Goal: Information Seeking & Learning: Find contact information

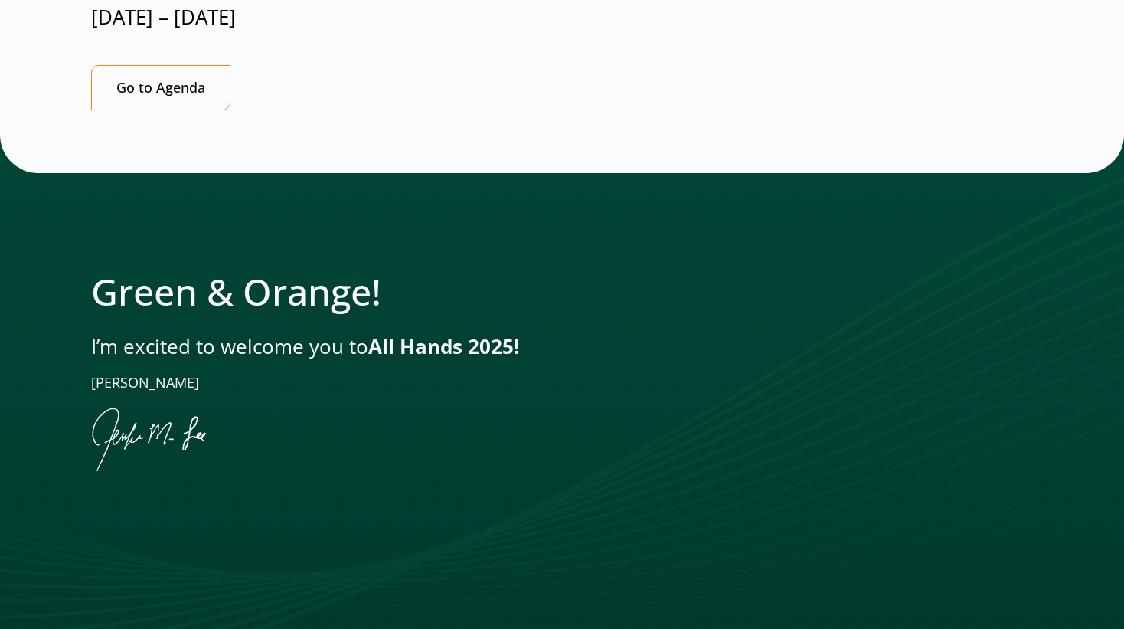
scroll to position [536, 0]
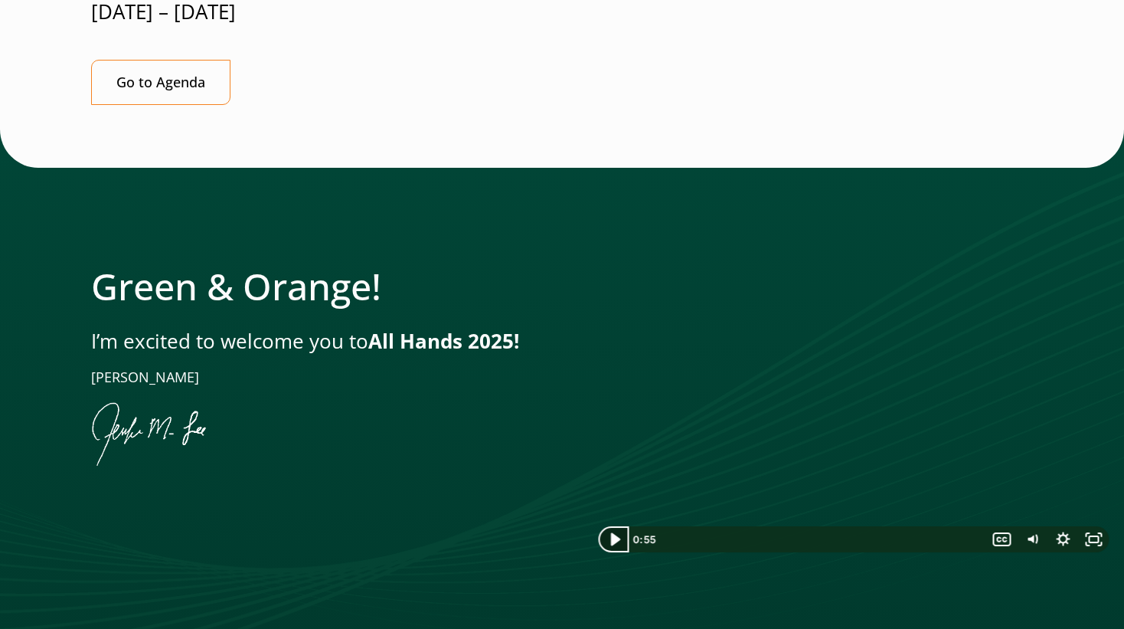
click at [615, 533] on icon "Play Video" at bounding box center [614, 539] width 9 height 13
click at [615, 524] on icon "Pause" at bounding box center [613, 539] width 37 height 31
click at [615, 533] on icon "Play Video" at bounding box center [614, 539] width 9 height 13
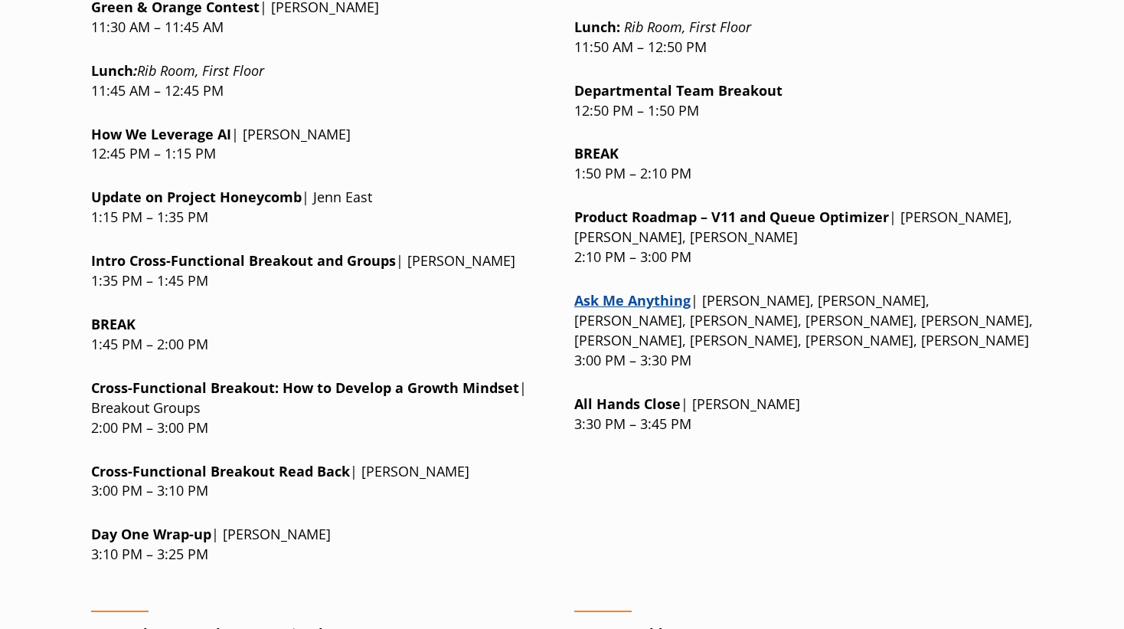
scroll to position [2068, 0]
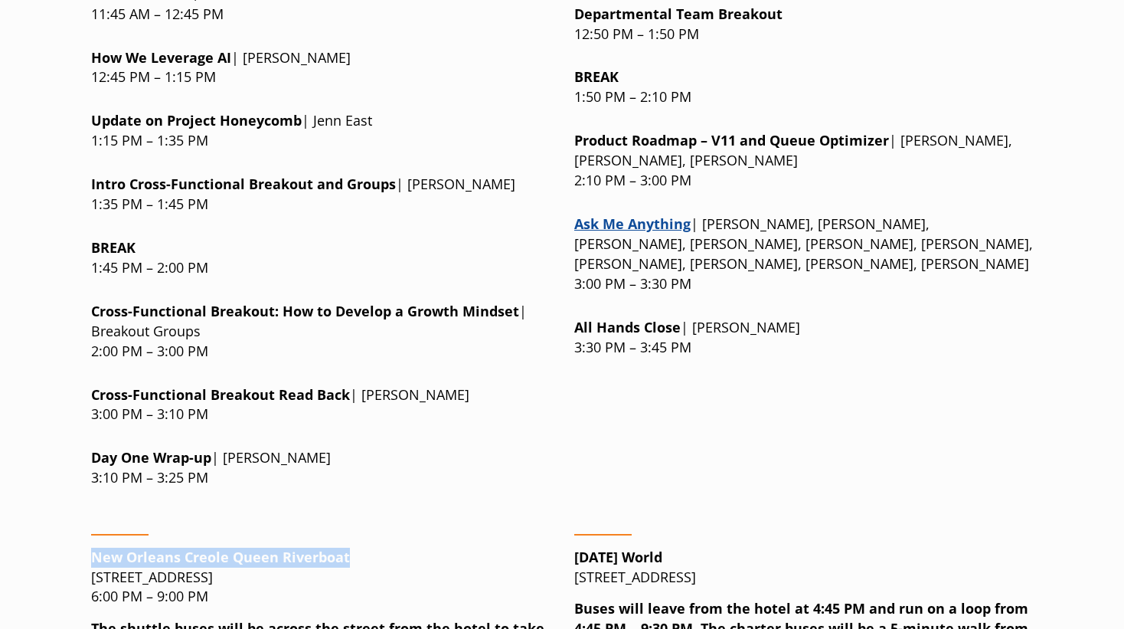
drag, startPoint x: 90, startPoint y: 423, endPoint x: 348, endPoint y: 430, distance: 257.5
drag, startPoint x: 348, startPoint y: 430, endPoint x: 317, endPoint y: 427, distance: 30.9
drag, startPoint x: 317, startPoint y: 427, endPoint x: 342, endPoint y: 445, distance: 30.6
click at [342, 548] on p "New Orleans Creole [GEOGRAPHIC_DATA][STREET_ADDRESS] 6:00 PM – 9:00 PM" at bounding box center [320, 578] width 459 height 60
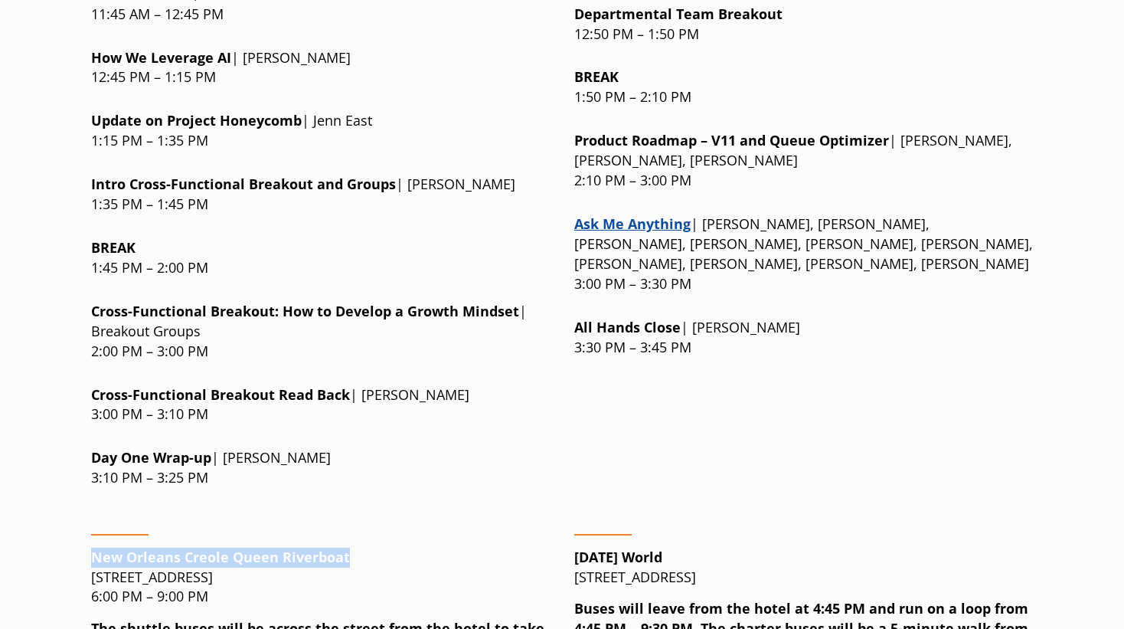
drag, startPoint x: 342, startPoint y: 445, endPoint x: 307, endPoint y: 442, distance: 34.6
copy p "[STREET_ADDRESS]"
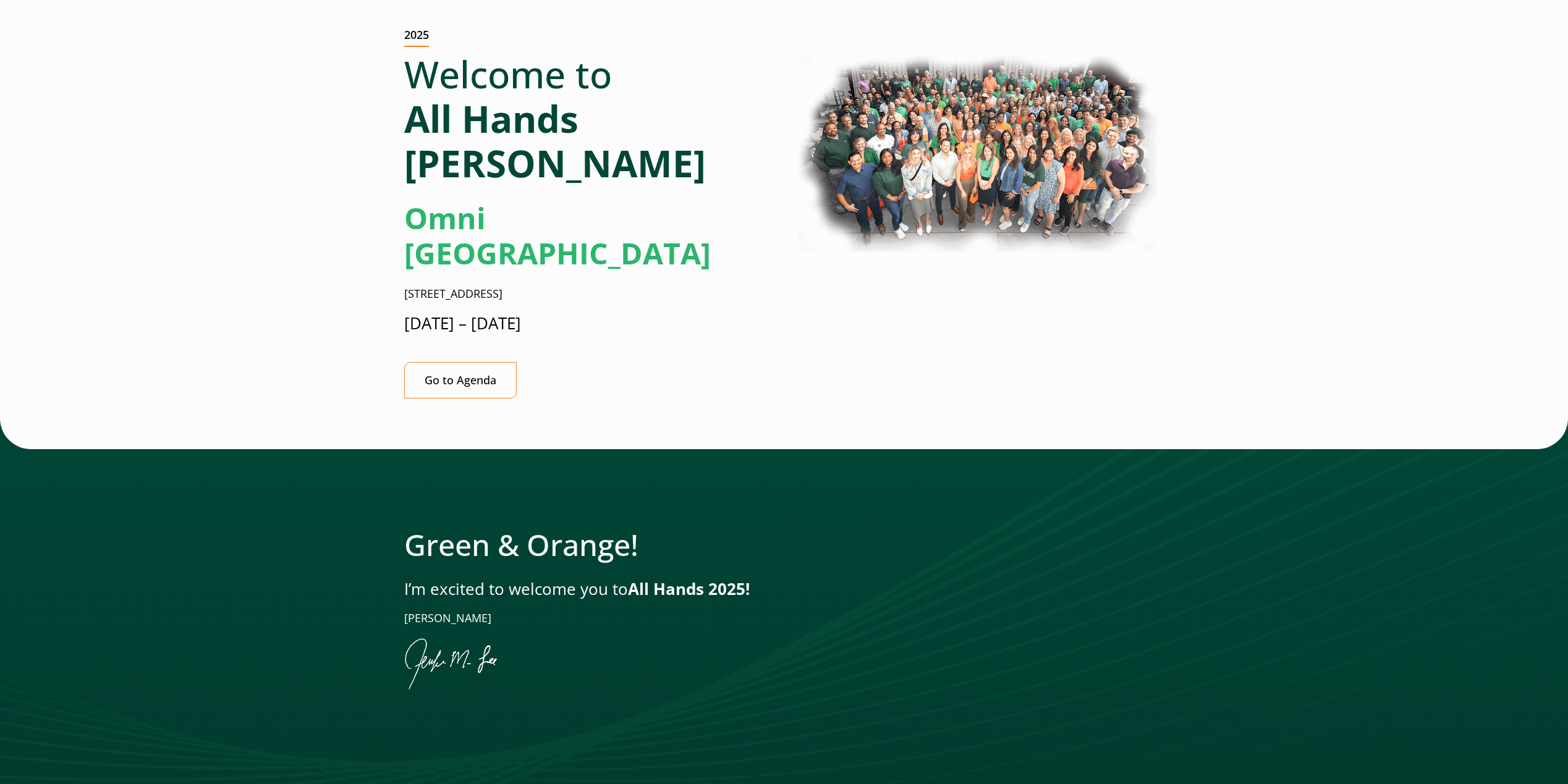
scroll to position [0, 0]
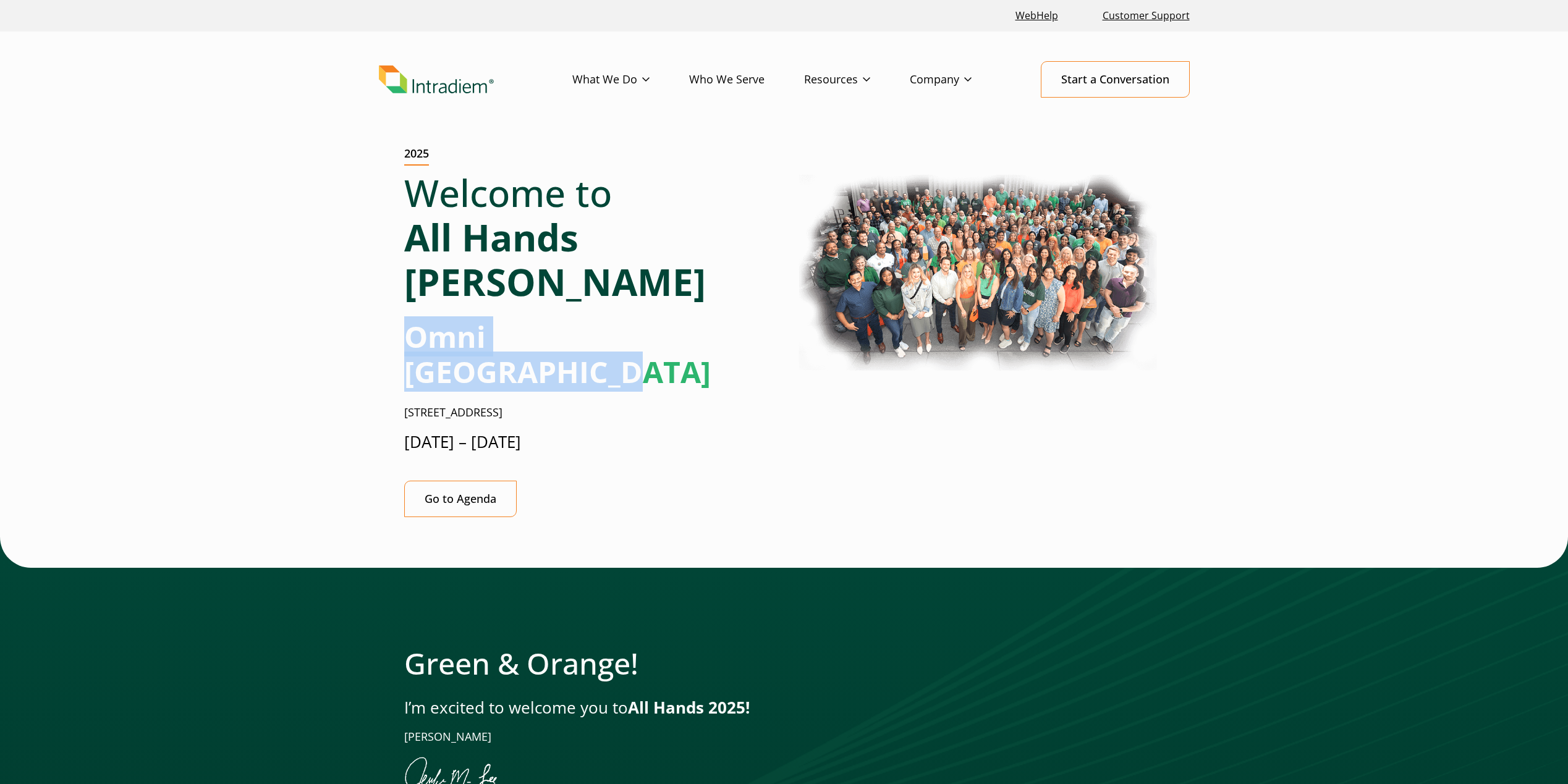
drag, startPoint x: 413, startPoint y: 297, endPoint x: 692, endPoint y: 301, distance: 279.0
click at [692, 316] on strong "Omni [GEOGRAPHIC_DATA]" at bounding box center [558, 354] width 307 height 76
drag, startPoint x: 692, startPoint y: 301, endPoint x: 672, endPoint y: 300, distance: 20.0
click at [733, 321] on div "Welcome to All Hands [PERSON_NAME] Omni [GEOGRAPHIC_DATA] [STREET_ADDRESS] [DAT…" at bounding box center [589, 317] width 370 height 294
drag, startPoint x: 411, startPoint y: 292, endPoint x: 701, endPoint y: 295, distance: 290.0
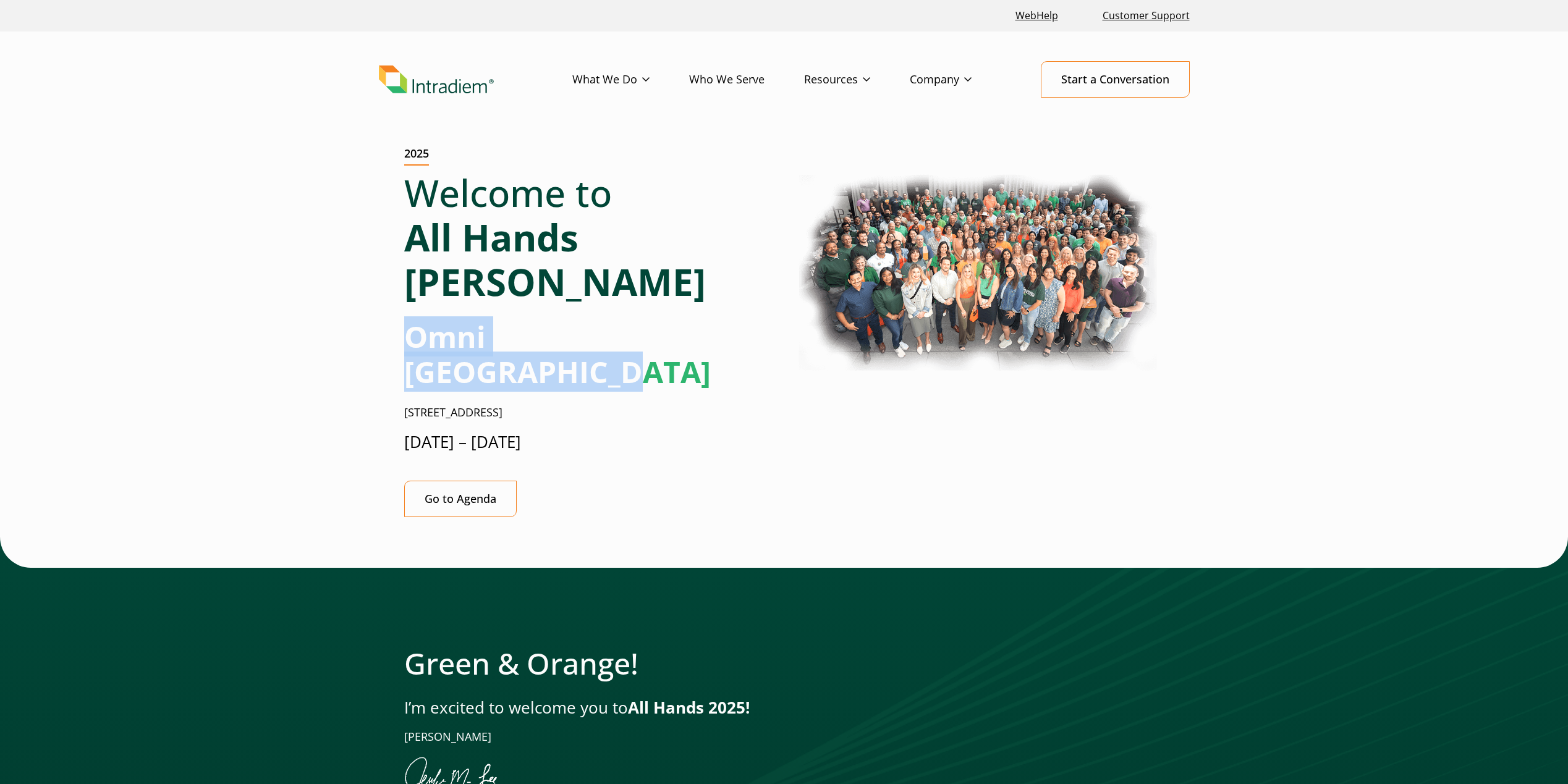
click at [701, 319] on h2 "Omni [GEOGRAPHIC_DATA]" at bounding box center [589, 354] width 370 height 71
drag, startPoint x: 701, startPoint y: 295, endPoint x: 680, endPoint y: 294, distance: 21.0
copy strong "Omni [GEOGRAPHIC_DATA]"
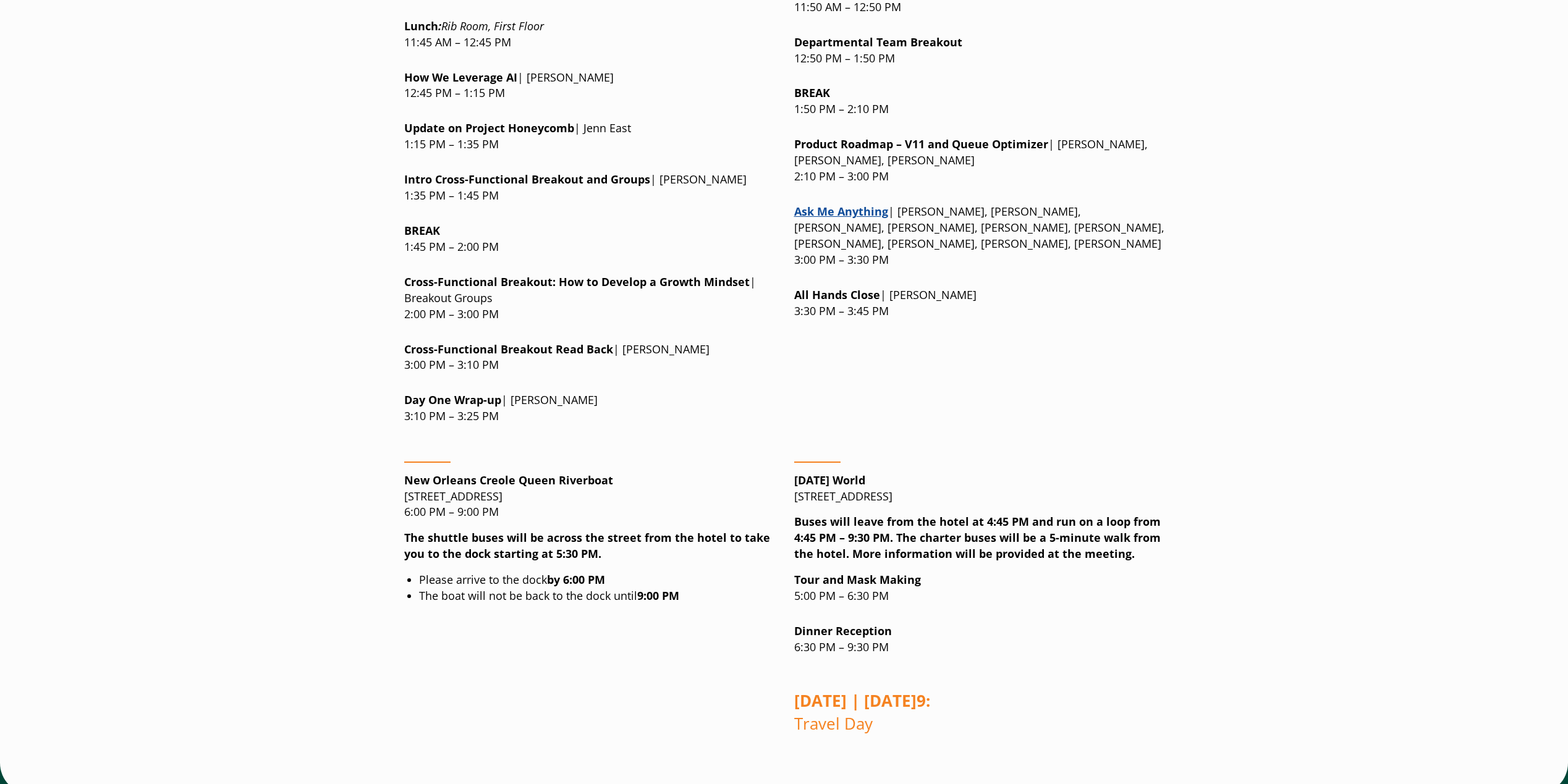
scroll to position [1730, 0]
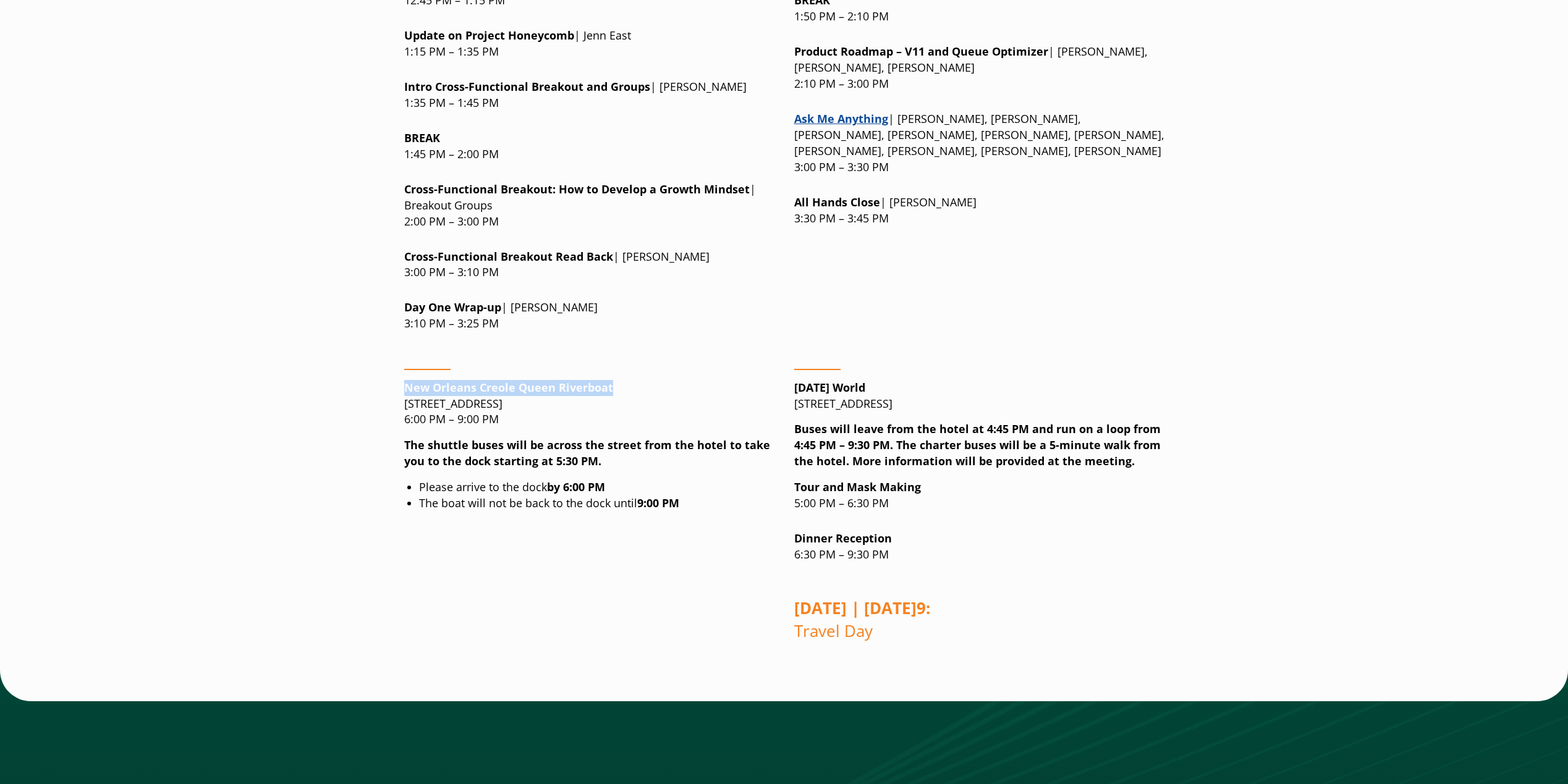
drag, startPoint x: 406, startPoint y: 278, endPoint x: 635, endPoint y: 280, distance: 229.0
click at [635, 380] on p "New Orleans Creole [GEOGRAPHIC_DATA][STREET_ADDRESS] 6:00 PM – 9:00 PM" at bounding box center [589, 404] width 370 height 48
drag, startPoint x: 635, startPoint y: 280, endPoint x: 585, endPoint y: 278, distance: 50.0
copy strong "New Orleans Creole Queen Riverboat"
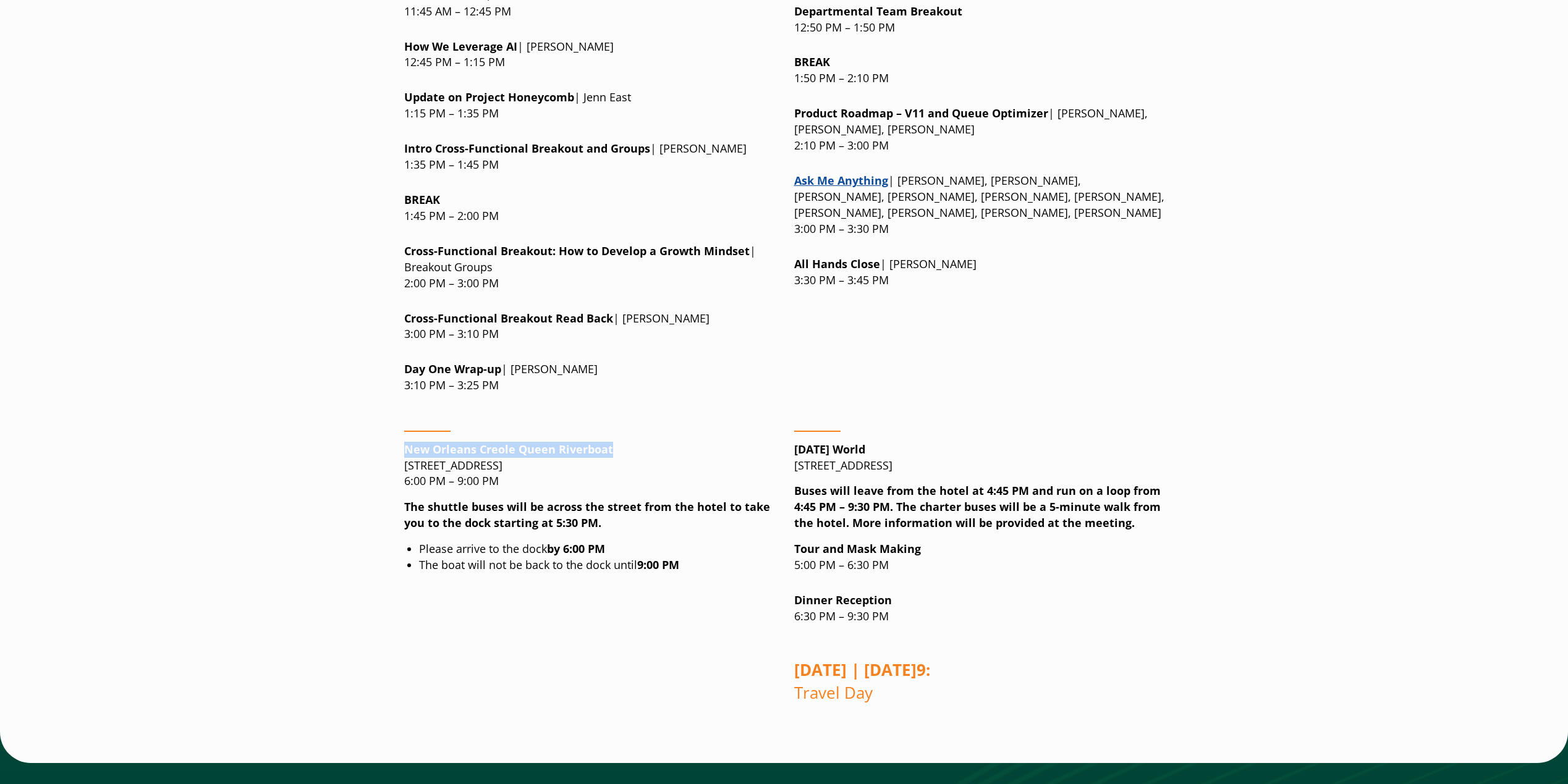
drag, startPoint x: 403, startPoint y: 357, endPoint x: 600, endPoint y: 355, distance: 197.0
click at [600, 442] on p "New Orleans Creole [GEOGRAPHIC_DATA][STREET_ADDRESS] 6:00 PM – 9:00 PM" at bounding box center [589, 466] width 370 height 48
drag, startPoint x: 600, startPoint y: 355, endPoint x: 575, endPoint y: 357, distance: 25.1
copy p "[STREET_ADDRESS]"
